Goal: Information Seeking & Learning: Compare options

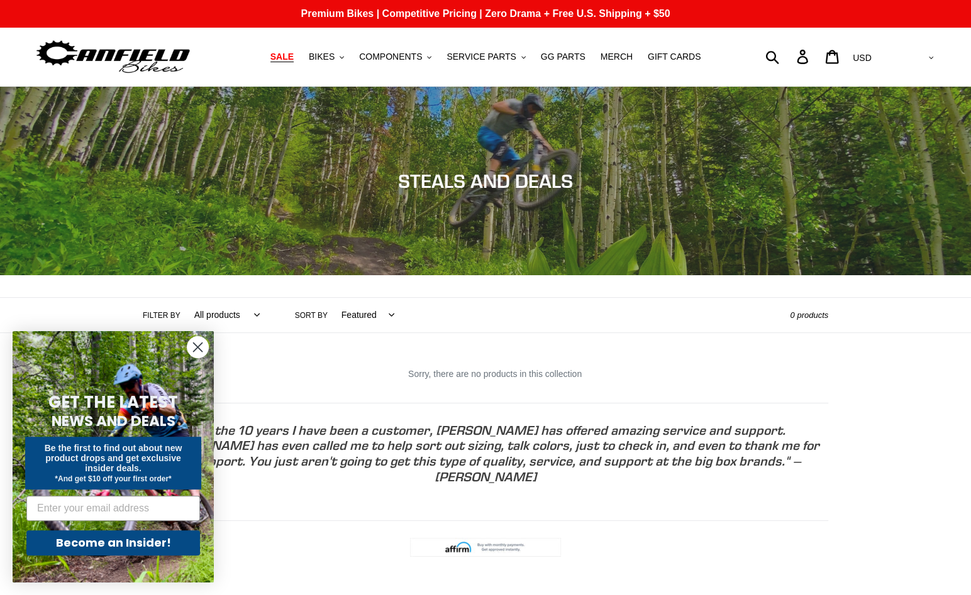
click at [294, 57] on span "SALE" at bounding box center [281, 57] width 23 height 11
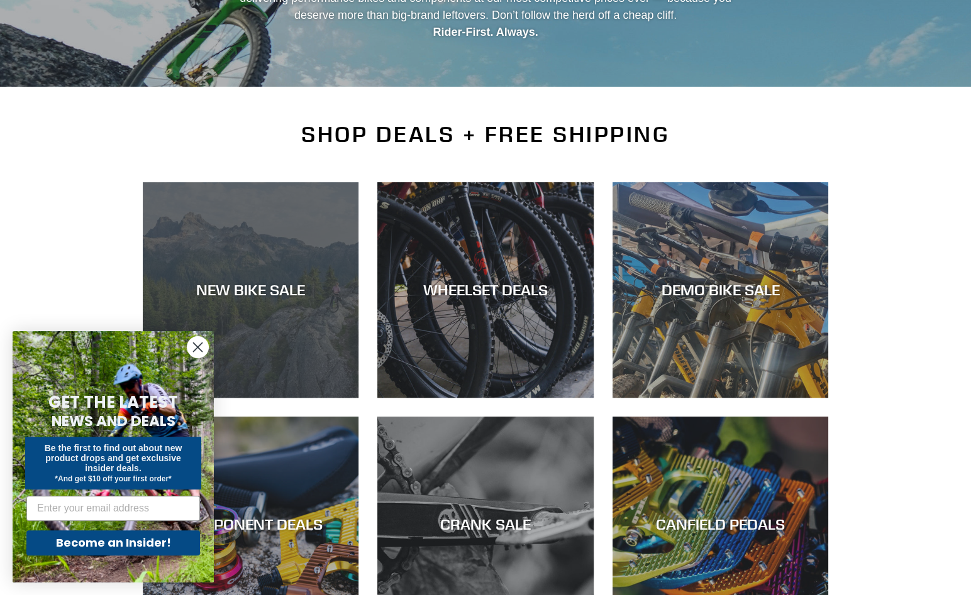
click at [300, 398] on div "NEW BIKE SALE" at bounding box center [251, 398] width 216 height 0
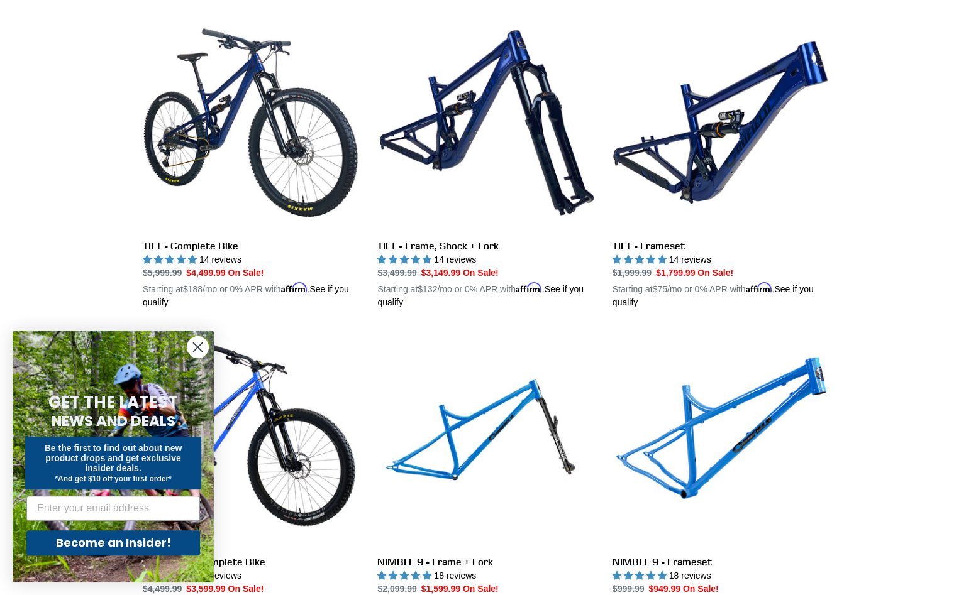
scroll to position [1886, 0]
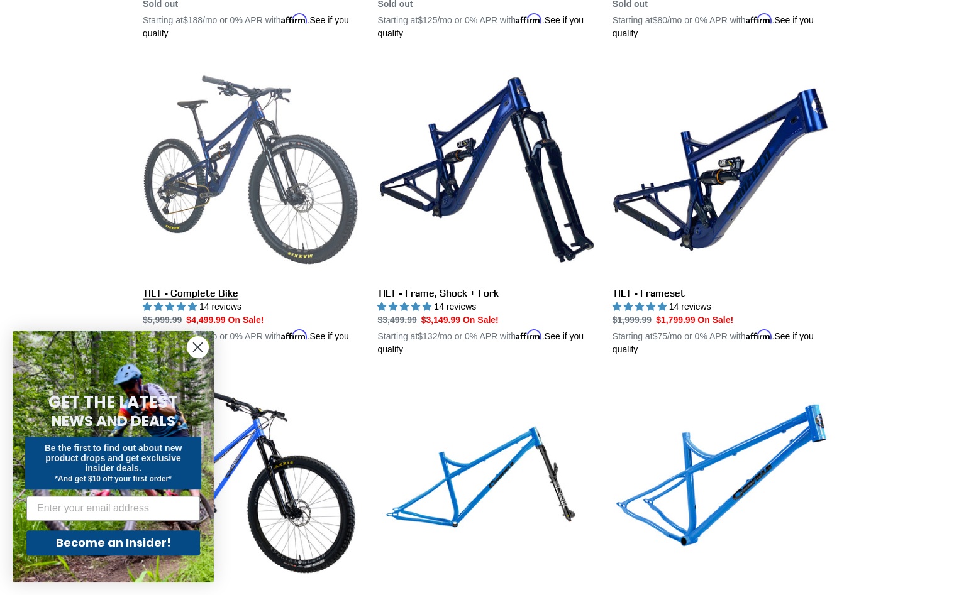
click at [199, 294] on link "TILT - Complete Bike" at bounding box center [251, 209] width 216 height 294
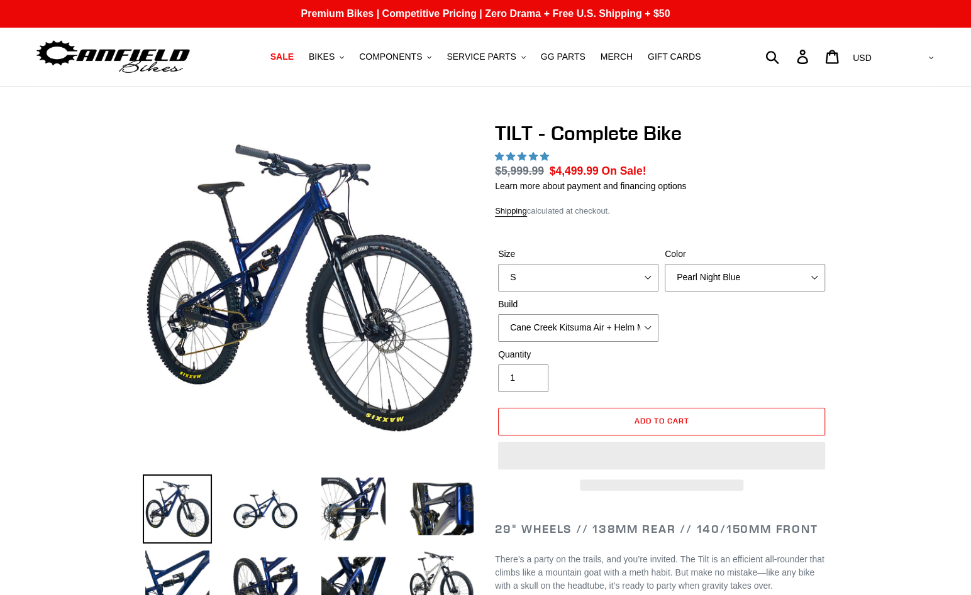
select select "highest-rating"
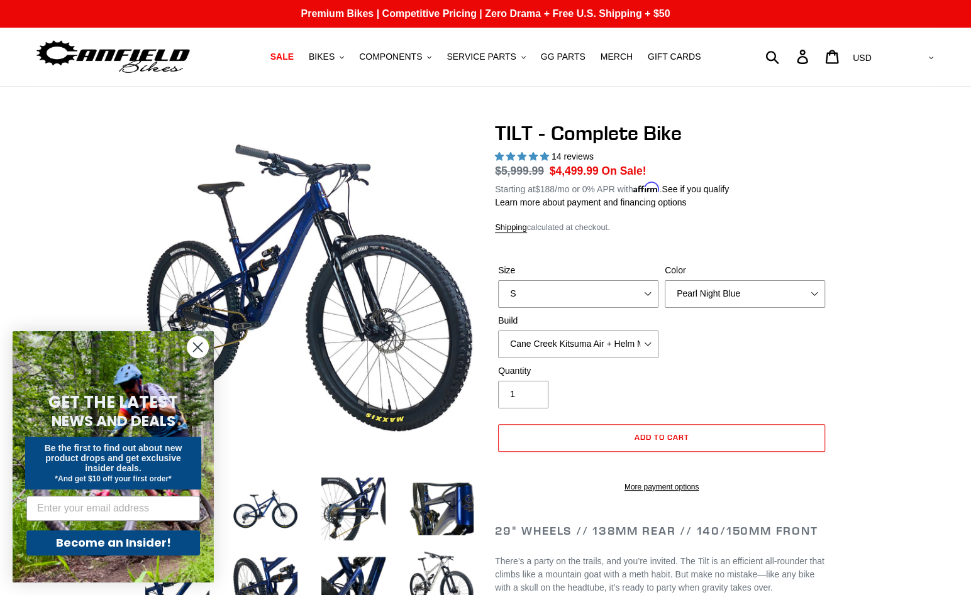
scroll to position [189, 0]
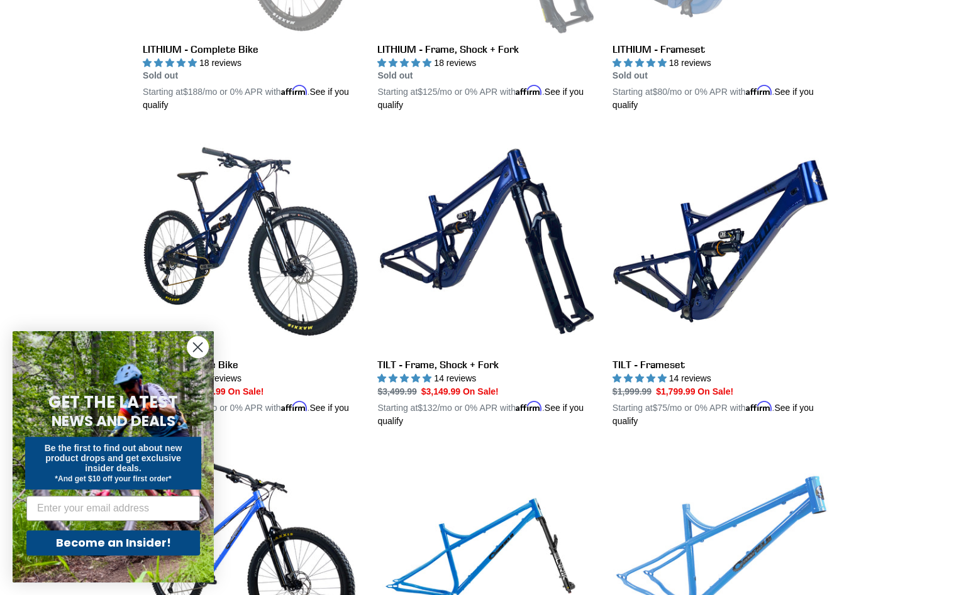
scroll to position [1626, 0]
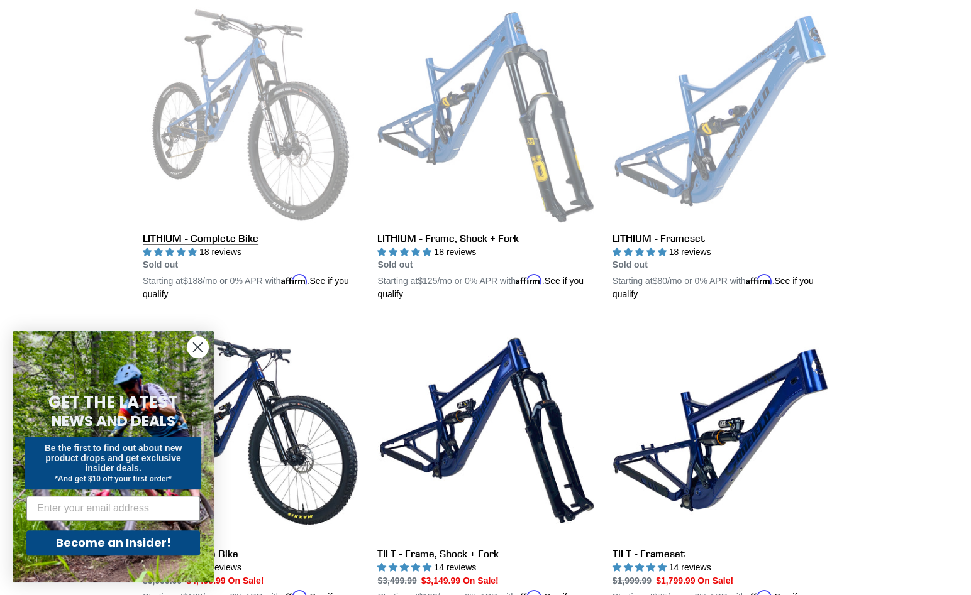
click at [226, 233] on link "LITHIUM - Complete Bike" at bounding box center [251, 153] width 216 height 294
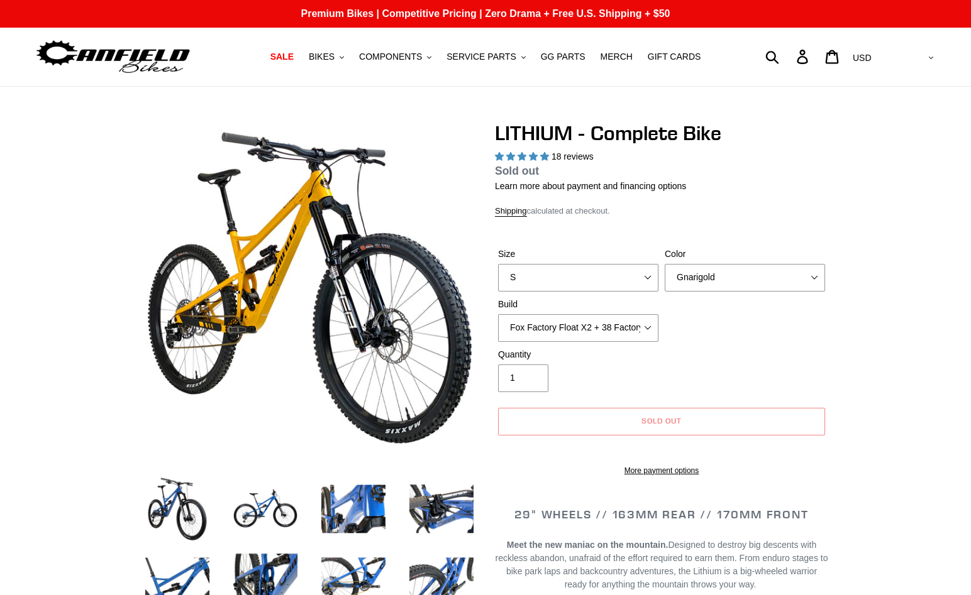
select select "highest-rating"
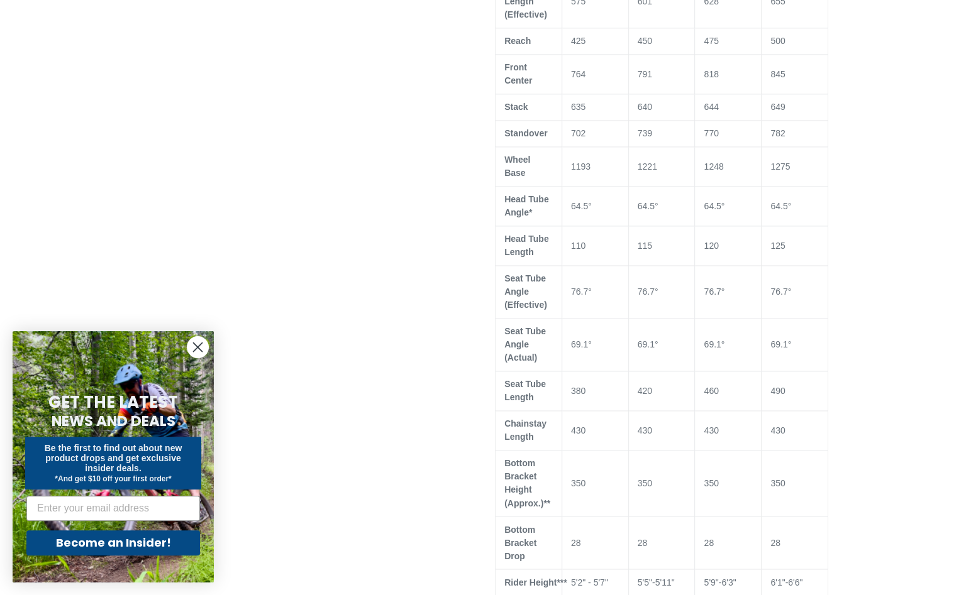
scroll to position [1132, 0]
